Goal: Use online tool/utility: Use online tool/utility

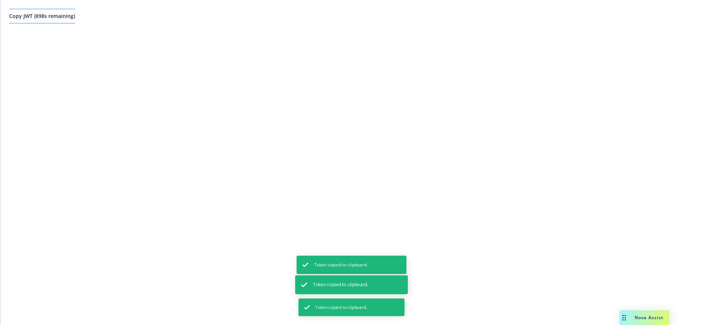
click at [64, 18] on span "Copy JWT ( 898 s remaining)" at bounding box center [42, 15] width 66 height 7
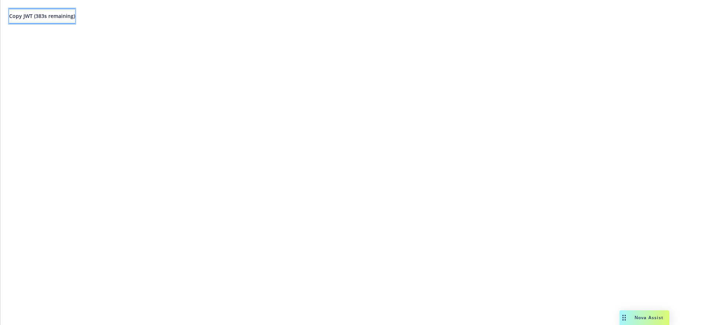
click at [75, 18] on button "Copy JWT ( 383 s remaining)" at bounding box center [42, 16] width 66 height 15
drag, startPoint x: 88, startPoint y: 18, endPoint x: 120, endPoint y: 16, distance: 31.9
click at [75, 18] on button "Copy JWT ( 383 s remaining)" at bounding box center [42, 16] width 66 height 15
